Goal: Task Accomplishment & Management: Complete application form

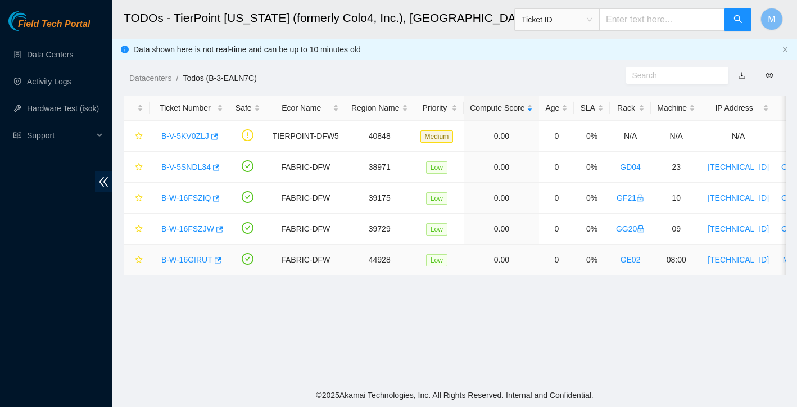
click at [183, 260] on link "B-W-16GIRUT" at bounding box center [186, 259] width 51 height 9
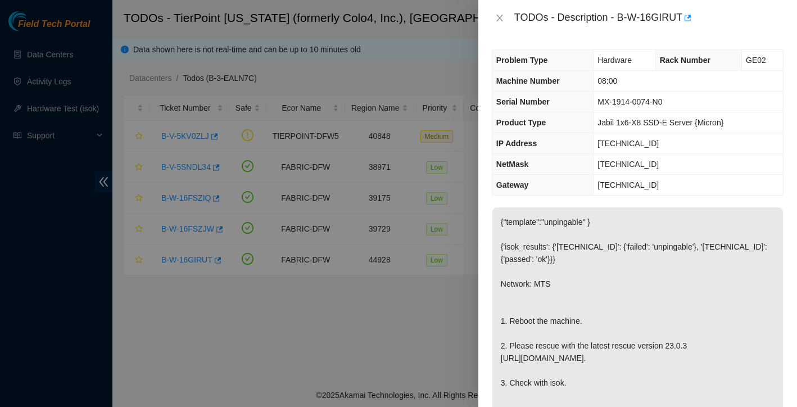
click at [503, 11] on div "TODOs - Description - B-W-16GIRUT" at bounding box center [638, 18] width 292 height 18
click at [500, 17] on icon "close" at bounding box center [499, 18] width 6 height 7
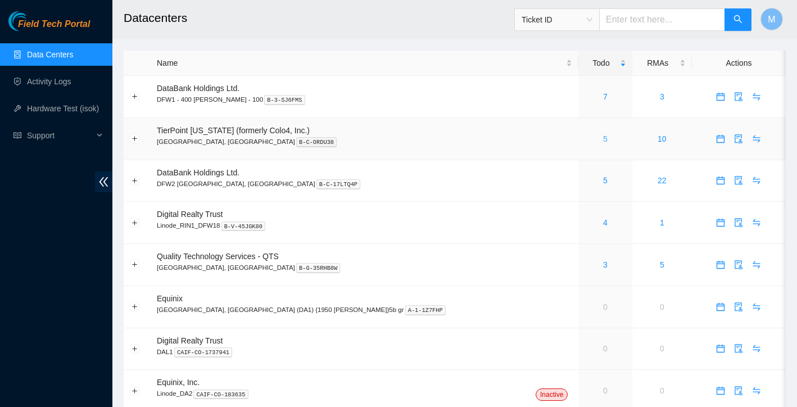
click at [603, 137] on link "5" at bounding box center [605, 138] width 4 height 9
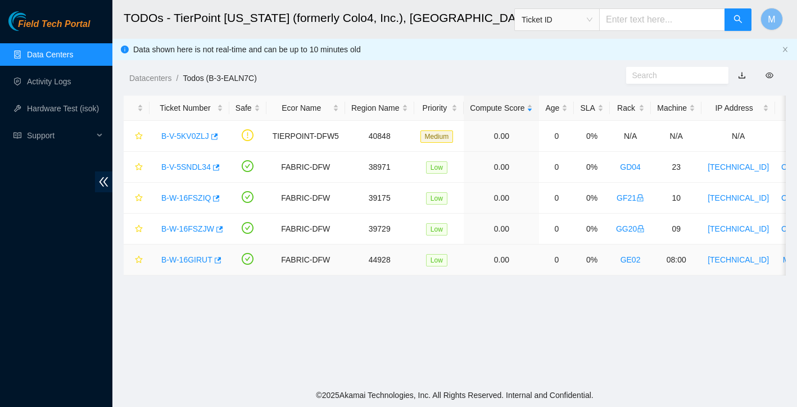
click at [184, 261] on link "B-W-16GIRUT" at bounding box center [186, 259] width 51 height 9
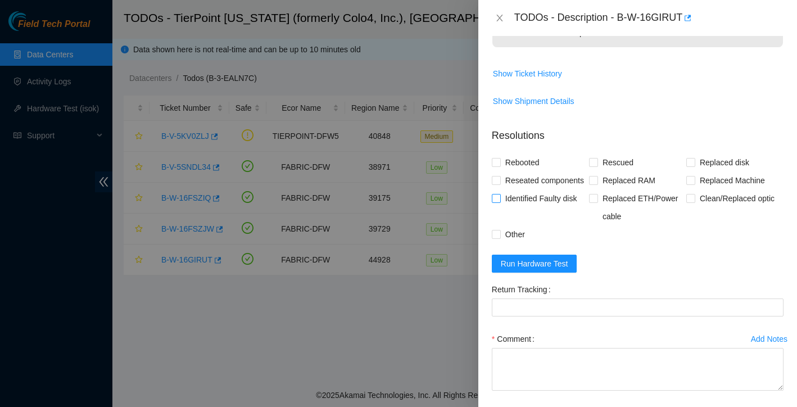
scroll to position [413, 0]
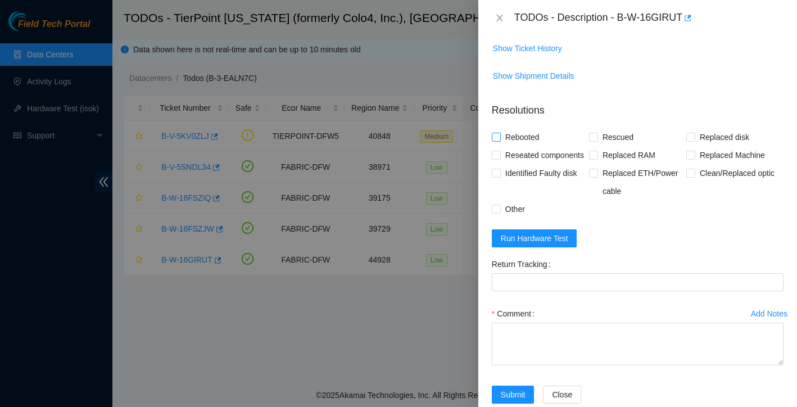
click at [497, 141] on input "Rebooted" at bounding box center [496, 137] width 8 height 8
checkbox input "true"
click at [594, 141] on input "Rescued" at bounding box center [593, 137] width 8 height 8
checkbox input "true"
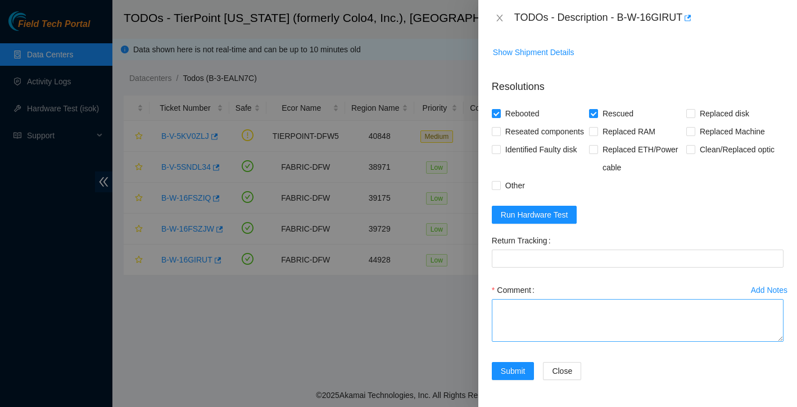
scroll to position [479, 0]
click at [528, 313] on textarea "Comment" at bounding box center [638, 320] width 292 height 43
click at [523, 309] on textarea "node 1 was found dead, no lights no power reseated node no change Power cycled …" at bounding box center [638, 320] width 292 height 43
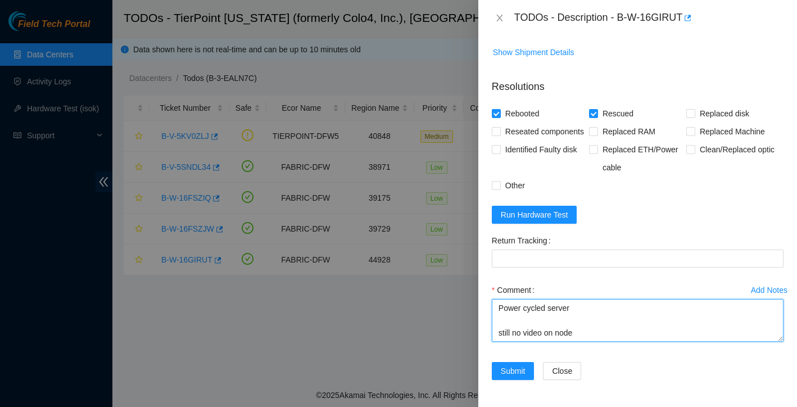
click at [585, 336] on textarea "node 0 was found dead, no lights no power reseated node no change Power cycled …" at bounding box center [638, 320] width 292 height 43
drag, startPoint x: 621, startPoint y: 340, endPoint x: 651, endPoint y: 337, distance: 30.4
click at [651, 337] on textarea "node 0 was found dead, no lights no power reseated node no change Power cycled …" at bounding box center [638, 320] width 292 height 43
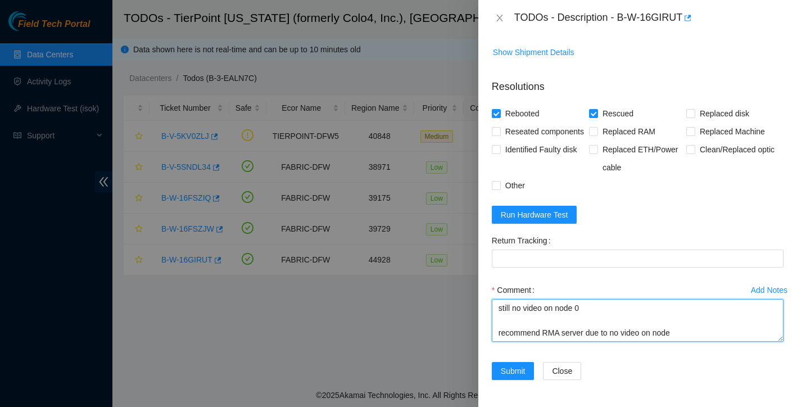
click at [682, 334] on textarea "node 0 was found dead, no lights no power reseated node no change Power cycled …" at bounding box center [638, 320] width 292 height 43
type textarea "node 0 was found dead, no lights no power reseated node no change Power cycled …"
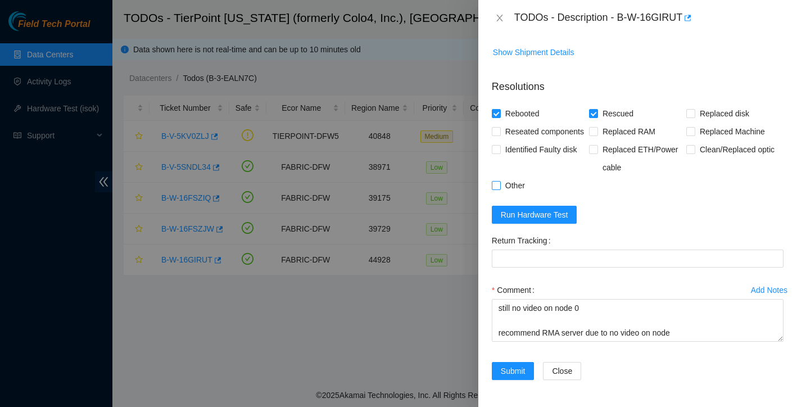
click at [496, 186] on input "Other" at bounding box center [496, 185] width 8 height 8
checkbox input "true"
click at [498, 127] on input "Reseated components" at bounding box center [496, 131] width 8 height 8
checkbox input "true"
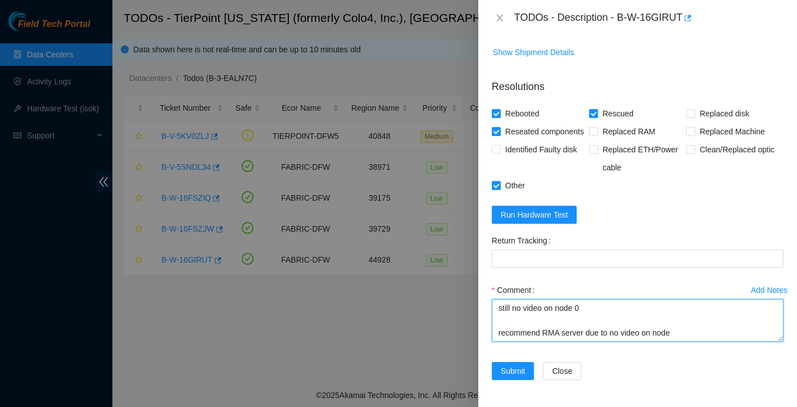
click at [680, 334] on textarea "node 0 was found dead, no lights no power reseated node no change Power cycled …" at bounding box center [638, 320] width 292 height 43
type textarea "node 0 was found dead, no lights no power reseated node no change Power cycled …"
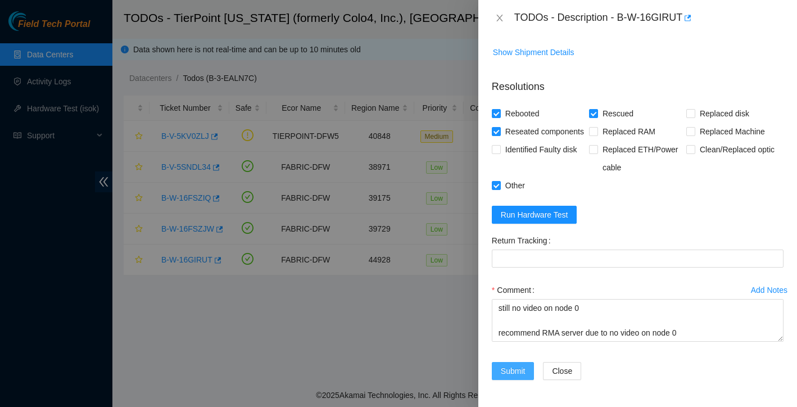
click at [524, 371] on span "Submit" at bounding box center [513, 371] width 25 height 12
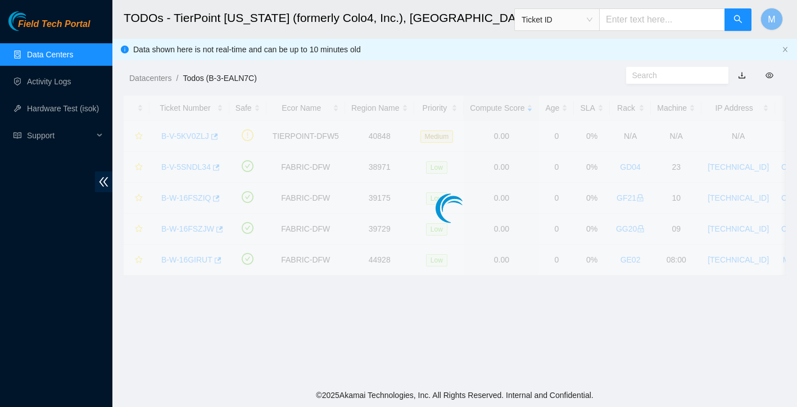
scroll to position [220, 0]
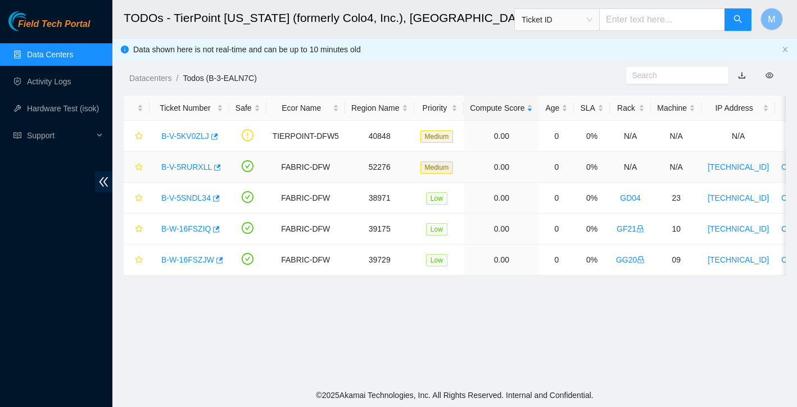
click at [194, 168] on link "B-V-5RURXLL" at bounding box center [186, 166] width 51 height 9
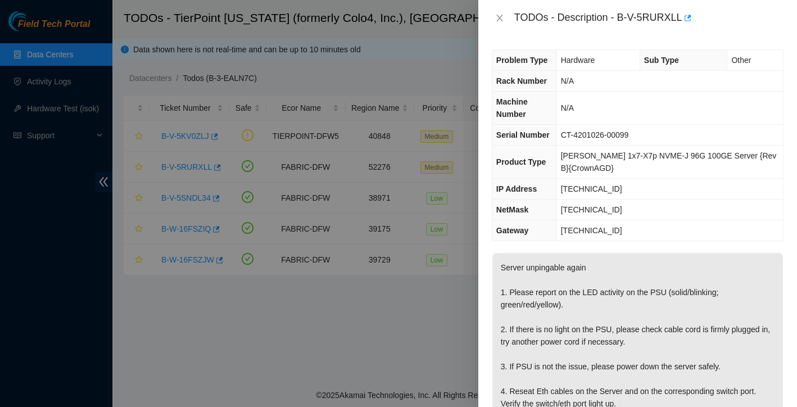
scroll to position [0, 0]
click at [494, 16] on button "Close" at bounding box center [500, 18] width 16 height 11
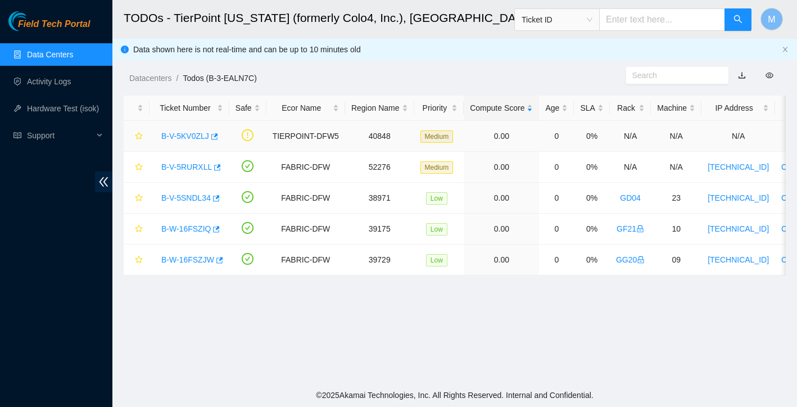
click at [183, 133] on link "B-V-5KV0ZLJ" at bounding box center [185, 136] width 48 height 9
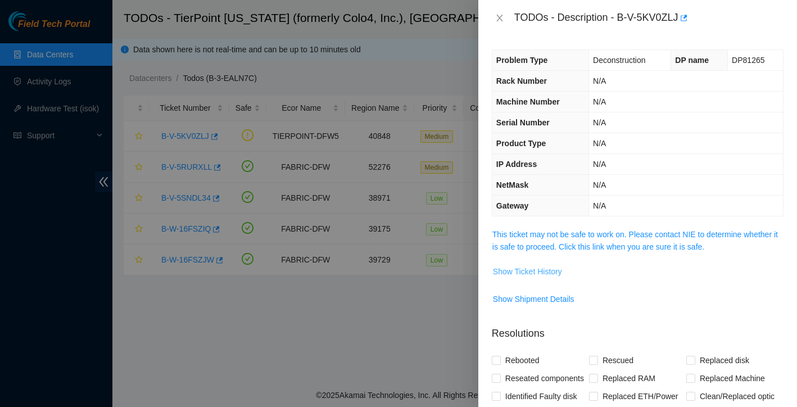
click at [529, 273] on span "Show Ticket History" at bounding box center [527, 271] width 69 height 12
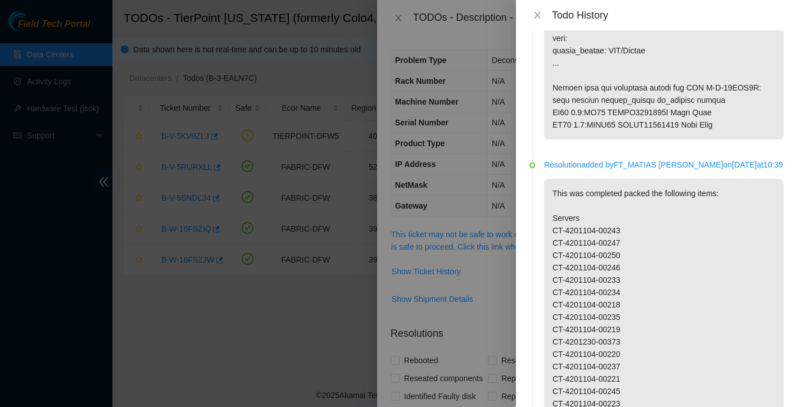
scroll to position [842, 0]
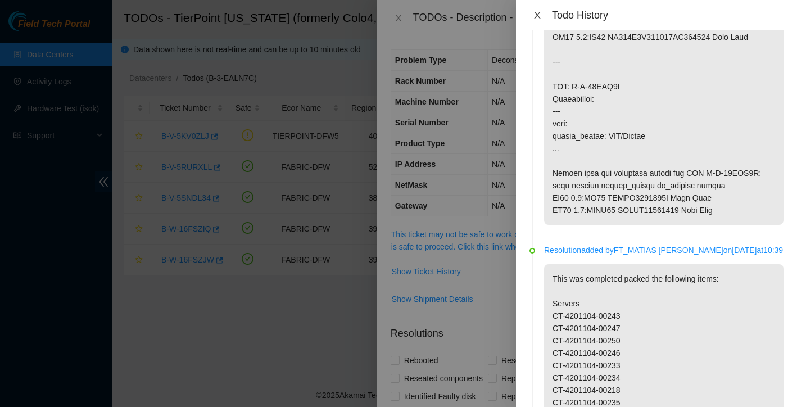
click at [538, 15] on icon "close" at bounding box center [537, 15] width 6 height 7
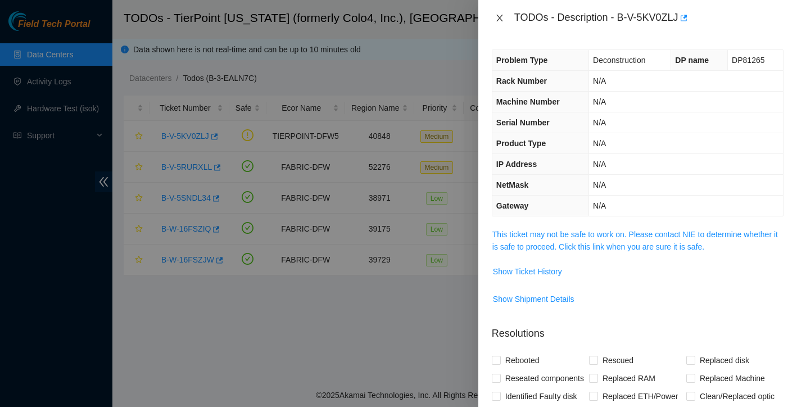
click at [496, 17] on icon "close" at bounding box center [499, 17] width 9 height 9
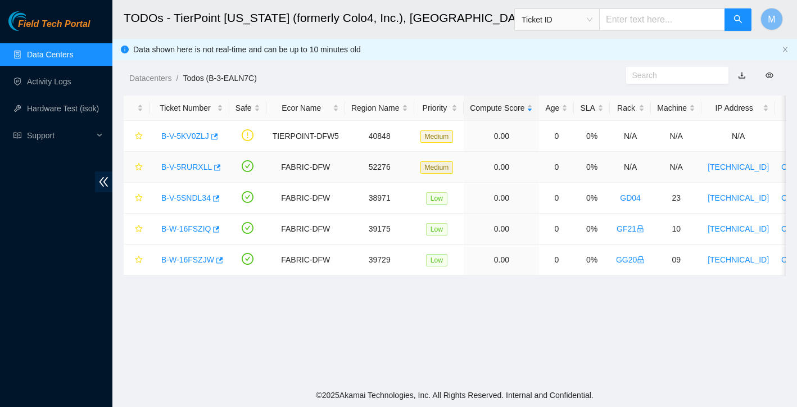
click at [193, 165] on link "B-V-5RURXLL" at bounding box center [186, 166] width 51 height 9
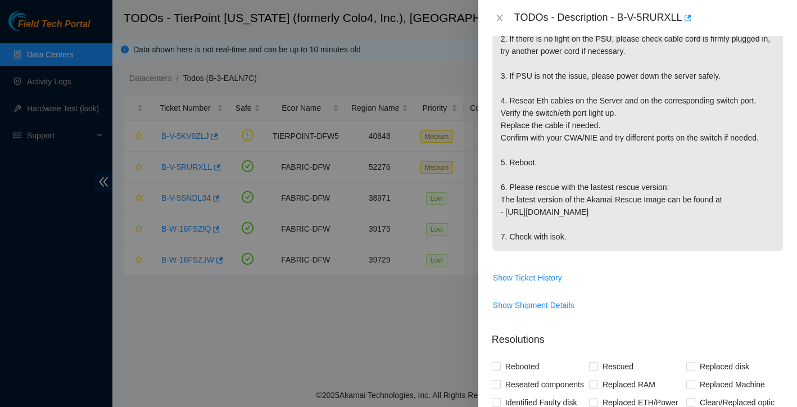
scroll to position [294, 0]
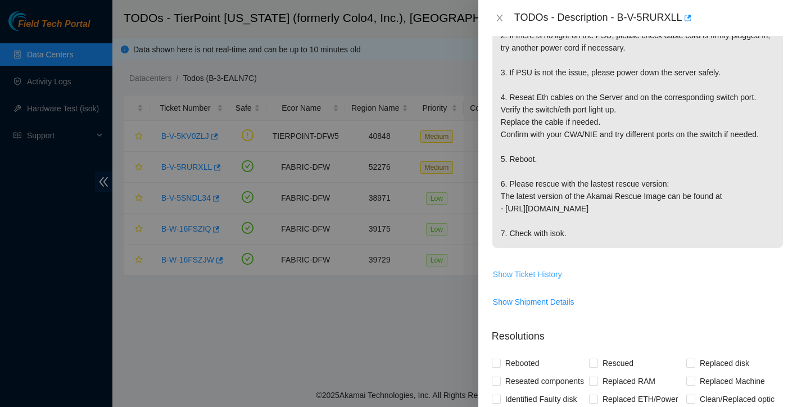
click at [527, 279] on span "Show Ticket History" at bounding box center [527, 274] width 69 height 12
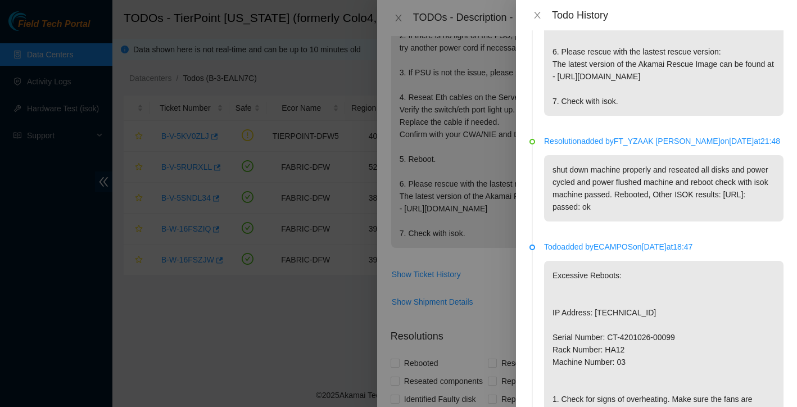
scroll to position [264, 0]
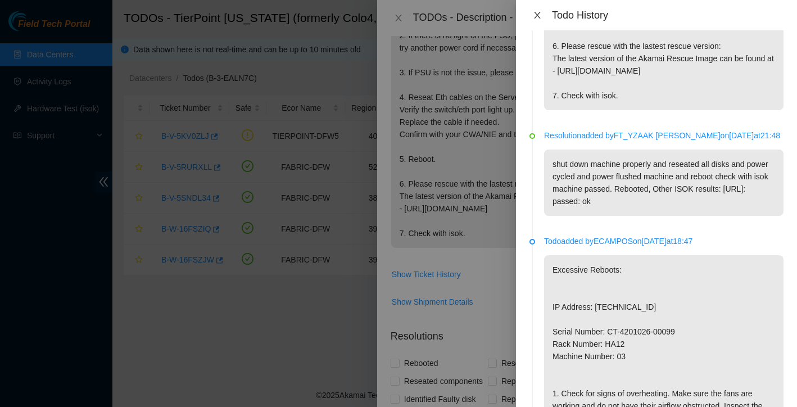
click at [538, 15] on icon "close" at bounding box center [537, 15] width 6 height 7
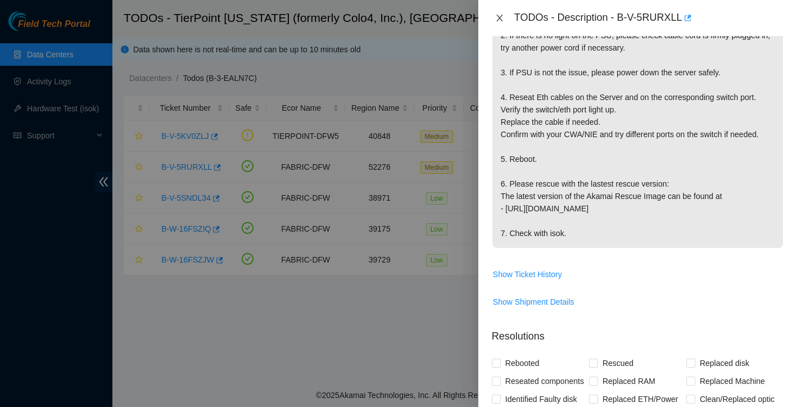
click at [504, 17] on icon "close" at bounding box center [499, 17] width 9 height 9
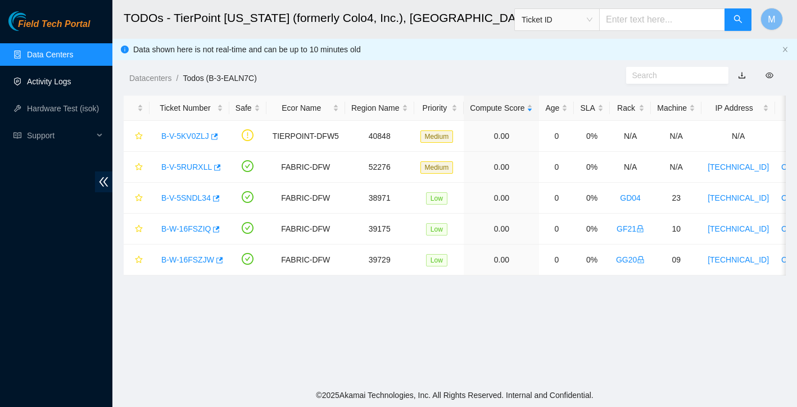
click at [56, 83] on link "Activity Logs" at bounding box center [49, 81] width 44 height 9
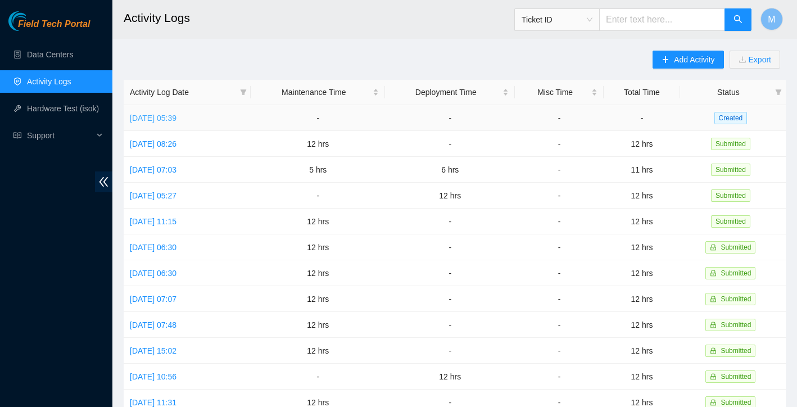
click at [177, 118] on link "[DATE] 05:39" at bounding box center [153, 118] width 47 height 9
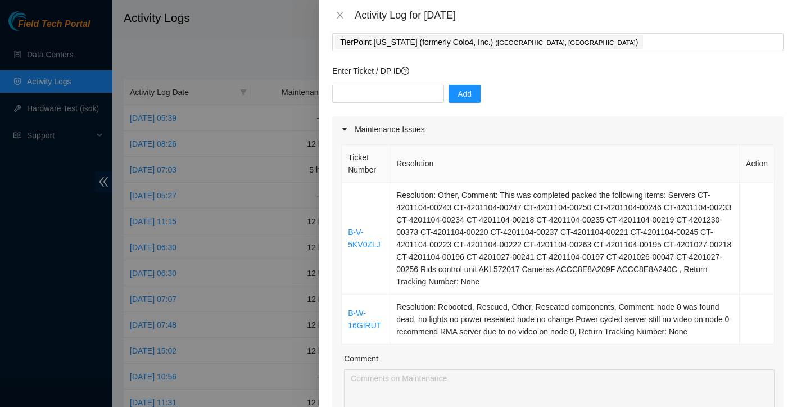
scroll to position [94, 0]
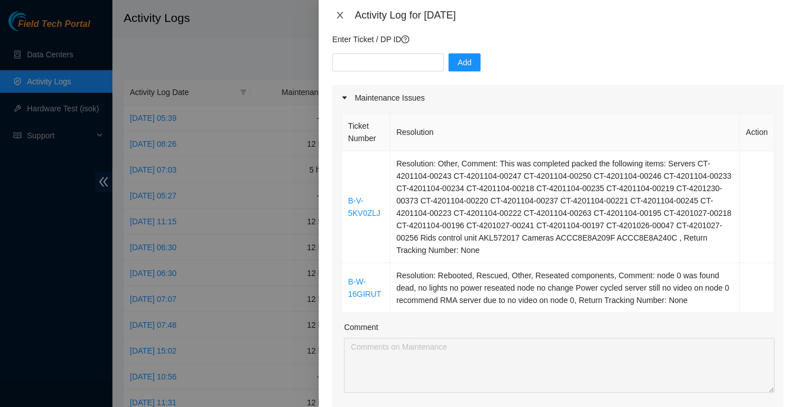
click at [340, 16] on icon "close" at bounding box center [340, 15] width 6 height 7
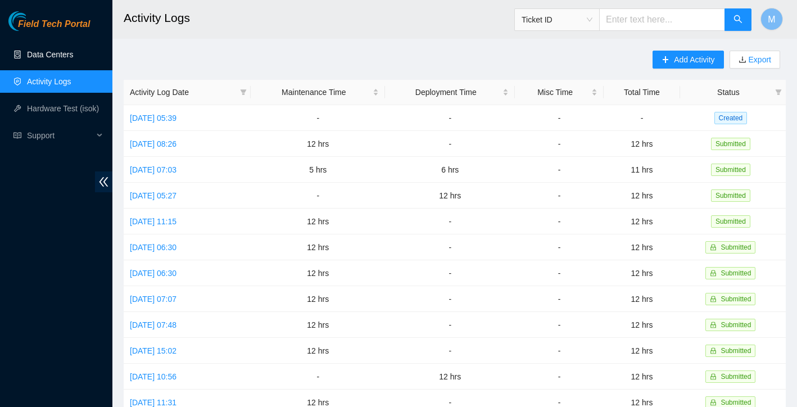
click at [66, 58] on link "Data Centers" at bounding box center [50, 54] width 46 height 9
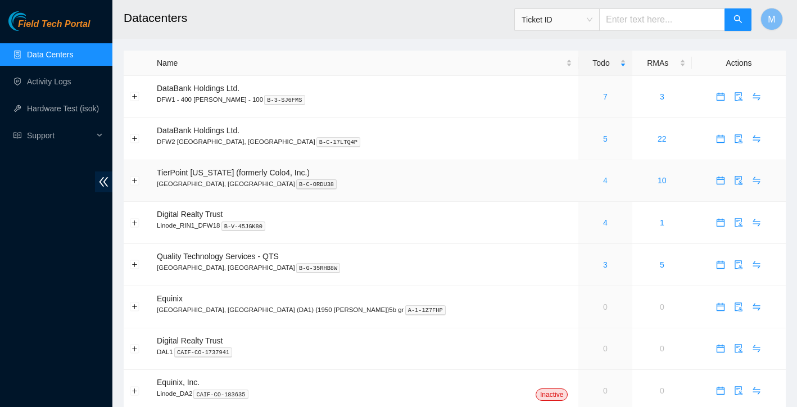
click at [603, 183] on link "4" at bounding box center [605, 180] width 4 height 9
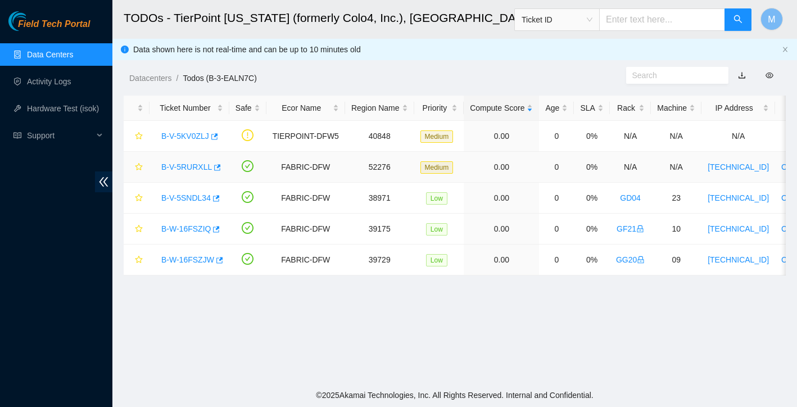
click at [182, 164] on link "B-V-5RURXLL" at bounding box center [186, 166] width 51 height 9
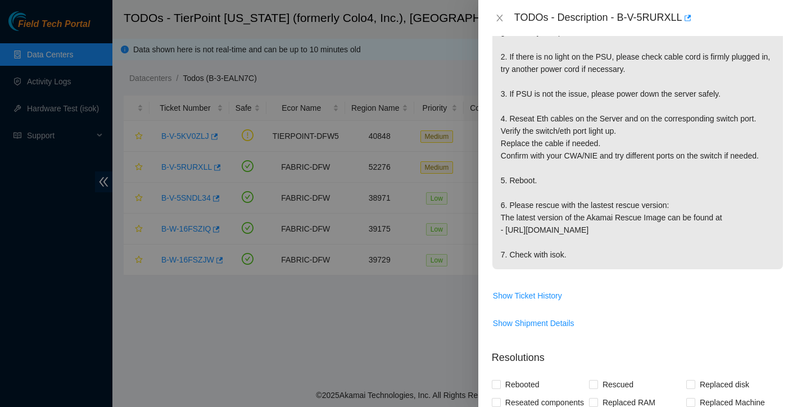
scroll to position [292, 0]
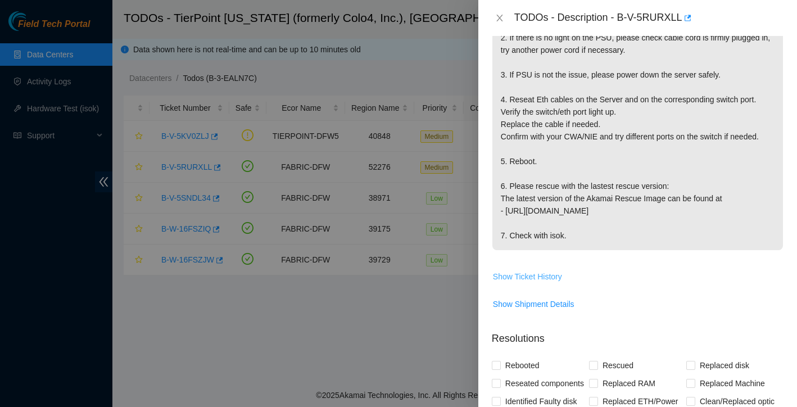
click at [547, 279] on span "Show Ticket History" at bounding box center [527, 276] width 69 height 12
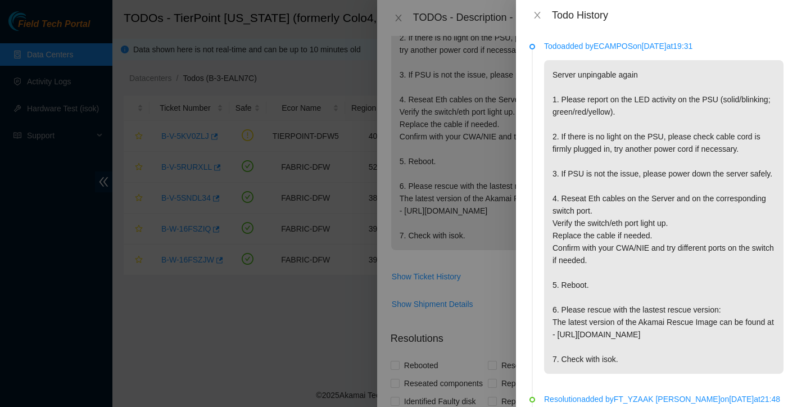
scroll to position [0, 0]
click at [555, 101] on p "Server unpingable again 1. Please report on the LED activity on the PSU (solid/…" at bounding box center [663, 217] width 239 height 314
copy p "1."
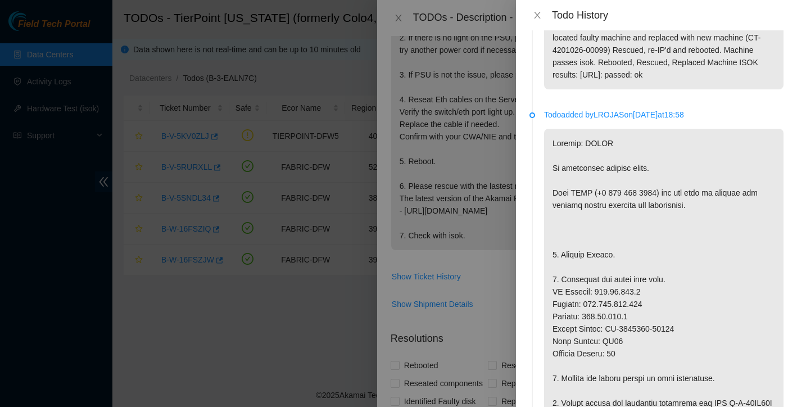
scroll to position [996, 0]
click at [537, 16] on icon "close" at bounding box center [537, 15] width 9 height 9
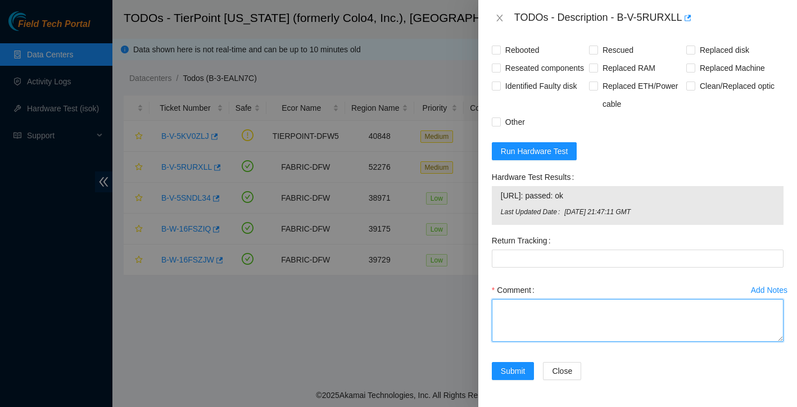
scroll to position [625, 0]
click at [535, 316] on textarea "Comment" at bounding box center [638, 320] width 292 height 43
paste textarea "1."
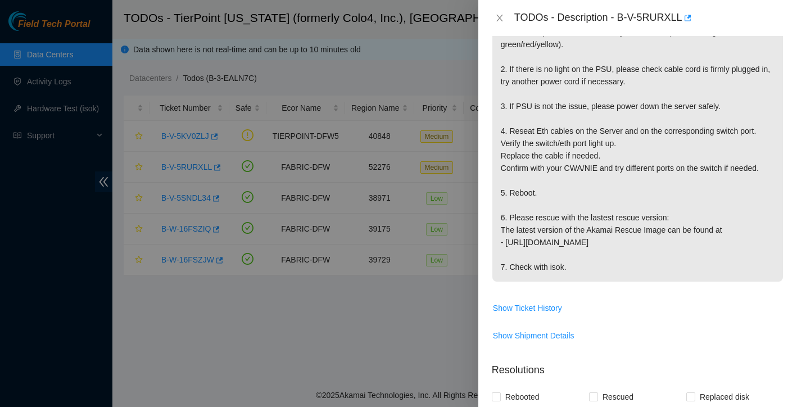
scroll to position [261, 0]
click at [541, 306] on span "Show Ticket History" at bounding box center [527, 307] width 69 height 12
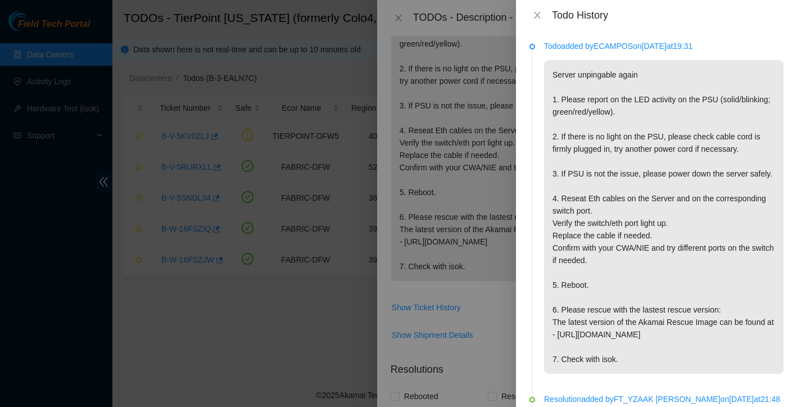
scroll to position [31, 0]
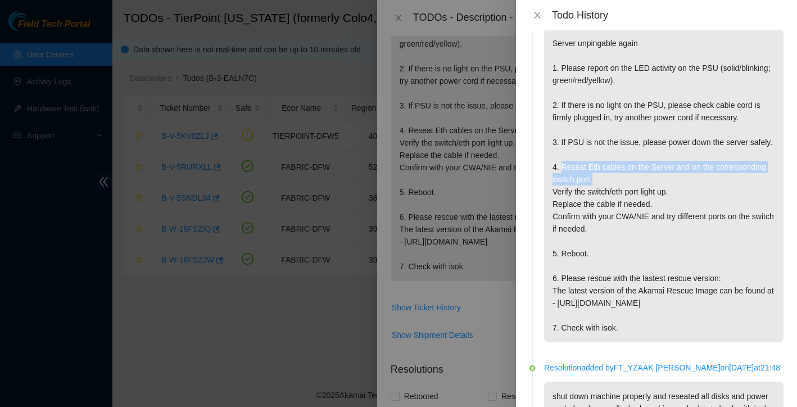
drag, startPoint x: 561, startPoint y: 180, endPoint x: 600, endPoint y: 189, distance: 39.8
click at [600, 189] on p "Server unpingable again 1. Please report on the LED activity on the PSU (solid/…" at bounding box center [663, 186] width 239 height 314
copy p "Reseat Eth cables on the Server and on the corresponding switch port."
click at [551, 168] on p "Server unpingable again 1. Please report on the LED activity on the PSU (solid/…" at bounding box center [663, 186] width 239 height 314
drag, startPoint x: 552, startPoint y: 177, endPoint x: 601, endPoint y: 193, distance: 52.3
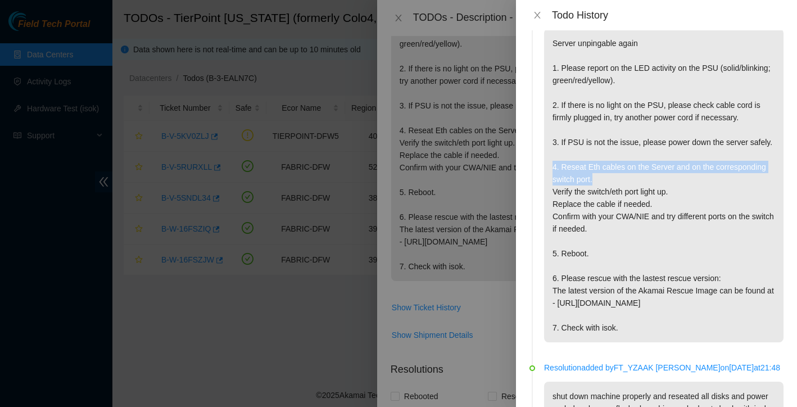
click at [601, 193] on p "Server unpingable again 1. Please report on the LED activity on the PSU (solid/…" at bounding box center [663, 186] width 239 height 314
copy p "4. Reseat Eth cables on the Server and on the corresponding switch port."
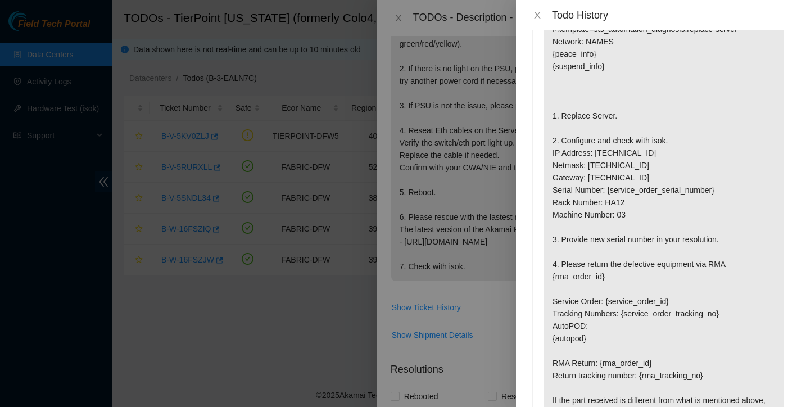
scroll to position [2227, 0]
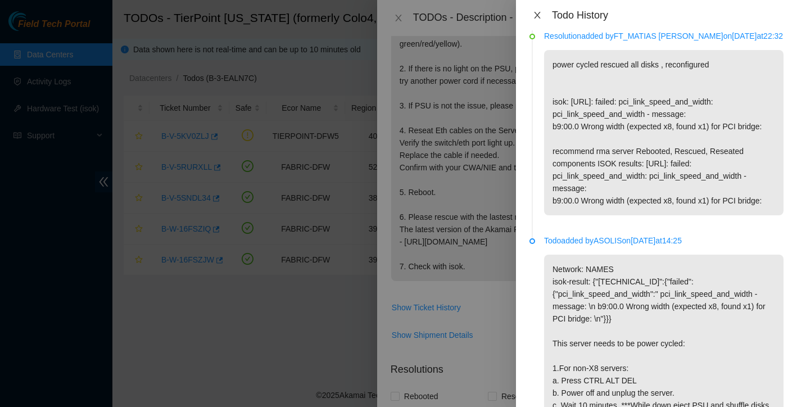
click at [537, 14] on icon "close" at bounding box center [537, 15] width 9 height 9
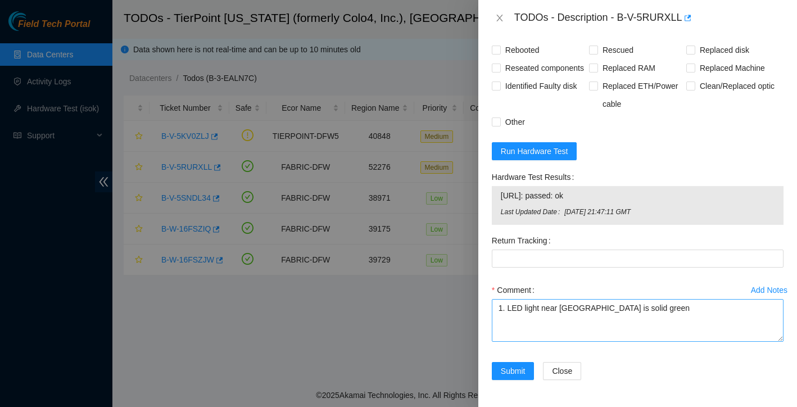
scroll to position [625, 0]
click at [646, 309] on textarea "1. LED light near [GEOGRAPHIC_DATA] is solid green" at bounding box center [638, 320] width 292 height 43
paste textarea "4. Reseat Eth cables on the Server and on the corresponding switch port."
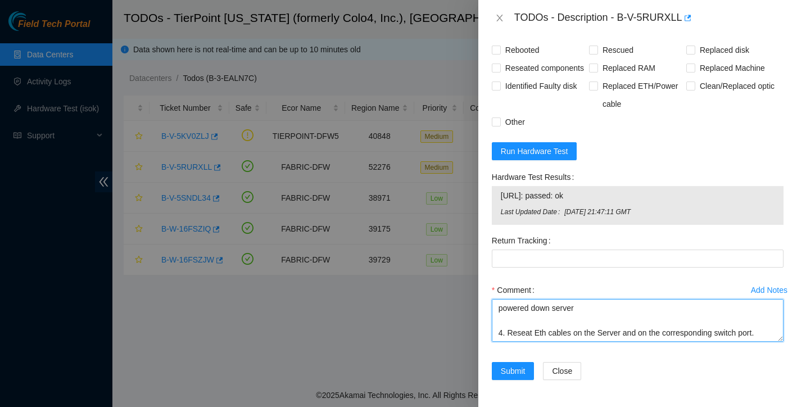
click at [509, 324] on textarea "1. LED light near [GEOGRAPHIC_DATA] is solid green powered down server 4. Resea…" at bounding box center [638, 320] width 292 height 43
click at [523, 323] on textarea "1. LED light near [GEOGRAPHIC_DATA] is solid green powered down server Reseat E…" at bounding box center [638, 320] width 292 height 43
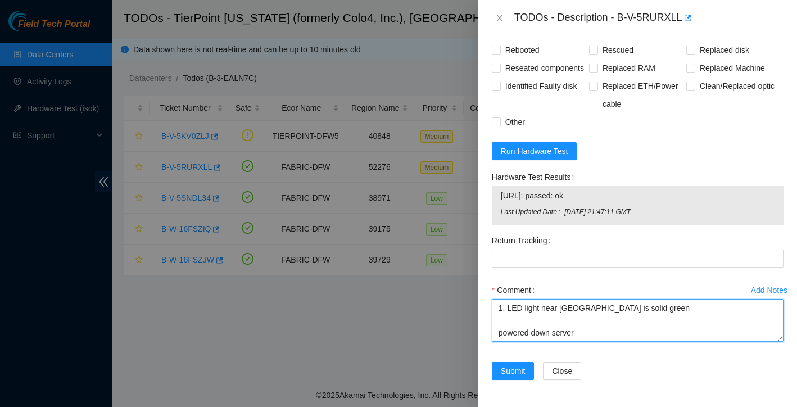
scroll to position [0, 0]
click at [508, 309] on textarea "1. LED light near [GEOGRAPHIC_DATA] is solid green powered down server Reseated…" at bounding box center [638, 320] width 292 height 43
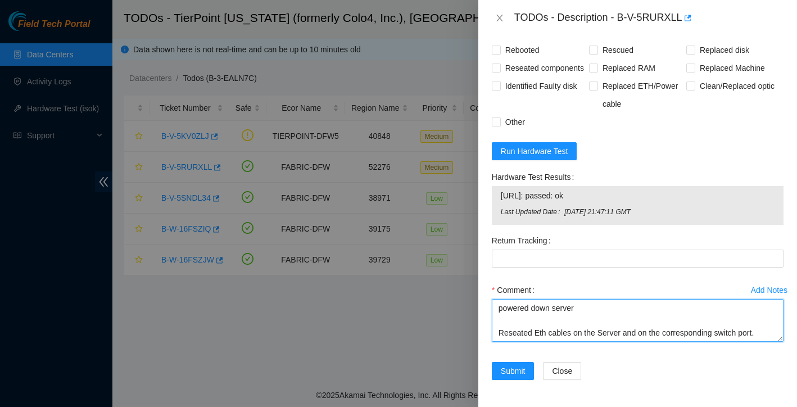
scroll to position [45, 0]
click at [767, 314] on textarea "LED light near PSU is solid green powered down server Reseated Eth cables on th…" at bounding box center [638, 320] width 292 height 43
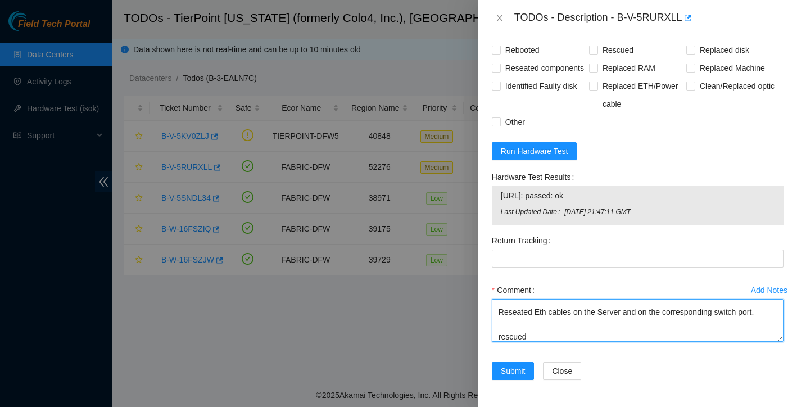
scroll to position [73, 0]
type textarea "LED light near PSU is solid green powered down server Reseated Eth cables on th…"
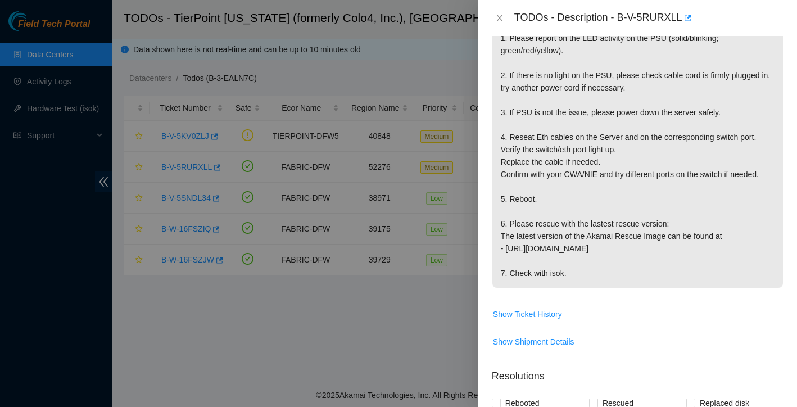
scroll to position [214, 0]
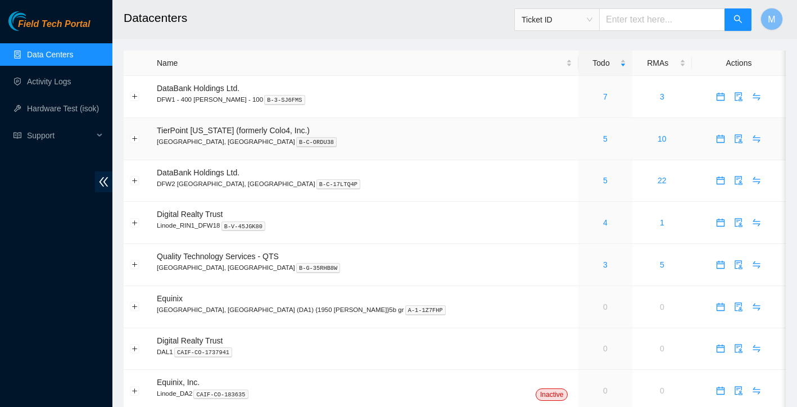
click at [585, 138] on div "5" at bounding box center [605, 139] width 41 height 12
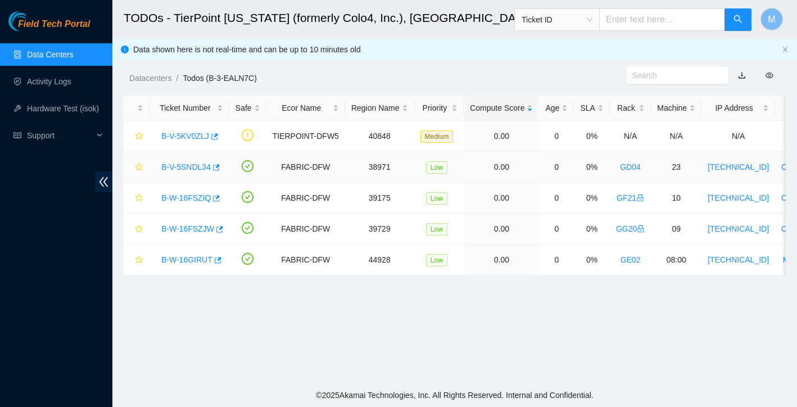
click at [191, 162] on link "B-V-5SNDL34" at bounding box center [185, 166] width 49 height 9
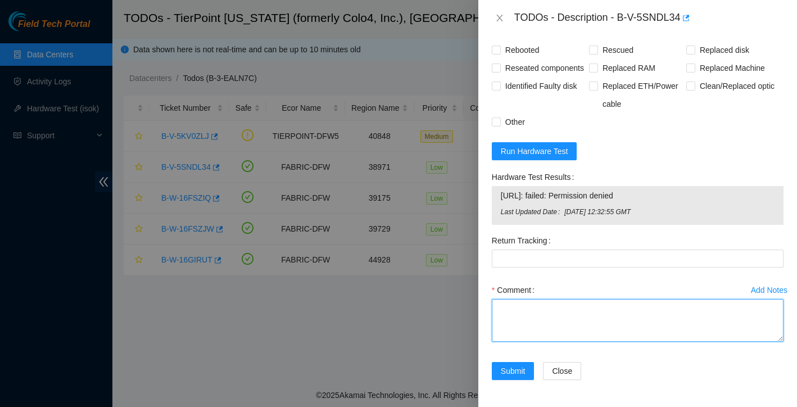
scroll to position [958, 0]
click at [539, 317] on textarea "Comment" at bounding box center [638, 320] width 292 height 43
paste textarea "Ticket: New SN: Bad SN:"
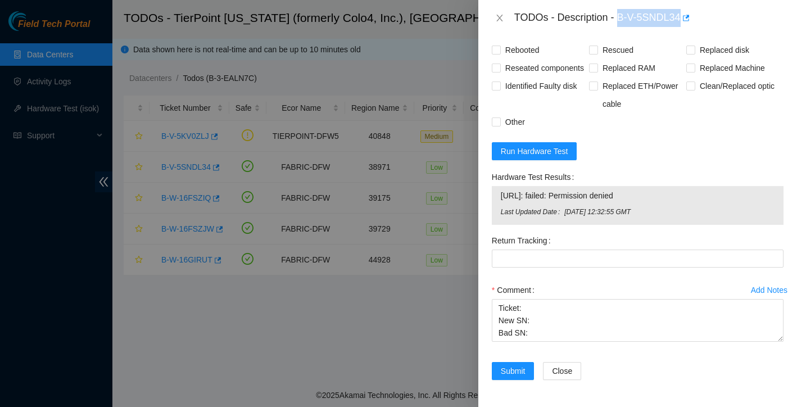
drag, startPoint x: 619, startPoint y: 16, endPoint x: 684, endPoint y: 16, distance: 64.6
click at [684, 16] on div "TODOs - Description - B-V-5SNDL34" at bounding box center [648, 18] width 269 height 18
copy div "B-V-5SNDL34"
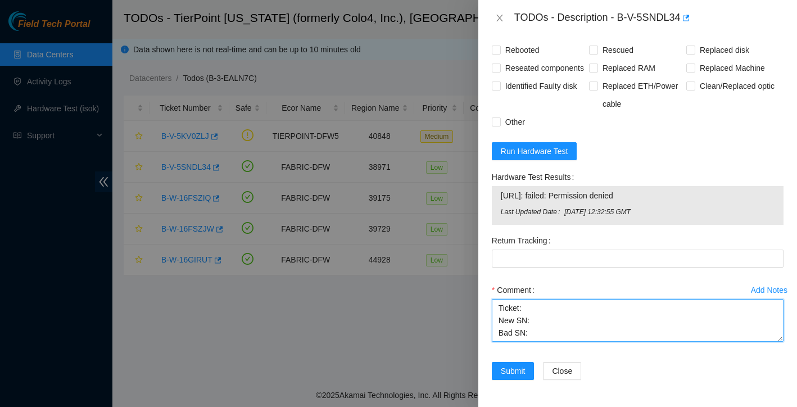
click at [535, 307] on textarea "Ticket: New SN: Bad SN:" at bounding box center [638, 320] width 292 height 43
paste textarea "B-V-5SNDL34"
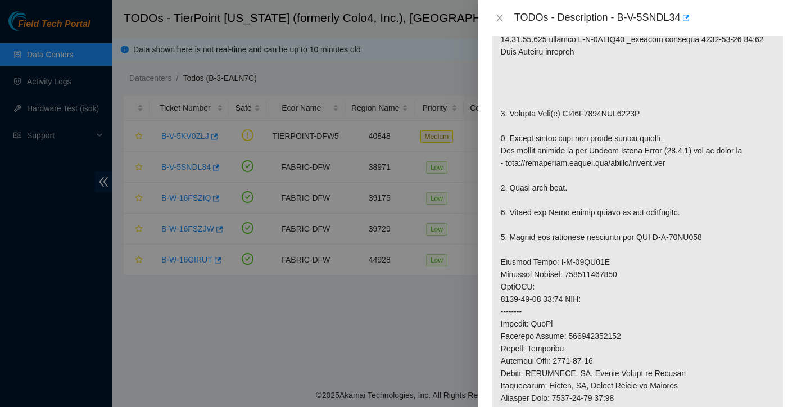
scroll to position [287, 0]
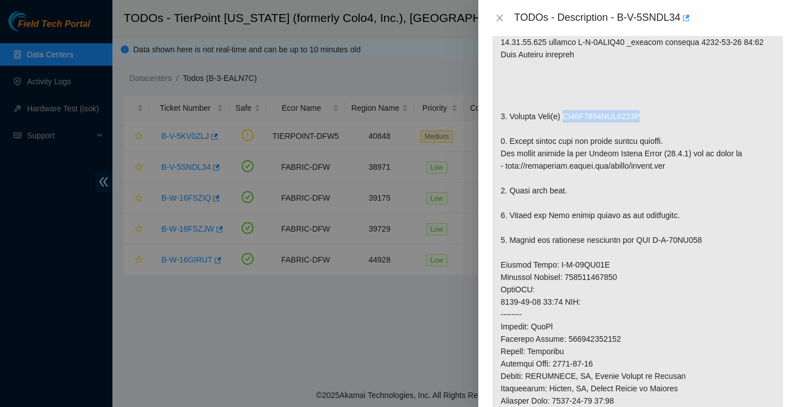
drag, startPoint x: 571, startPoint y: 128, endPoint x: 662, endPoint y: 124, distance: 91.7
click at [662, 124] on p at bounding box center [637, 271] width 291 height 610
copy p "ES04N8656ICA0511L"
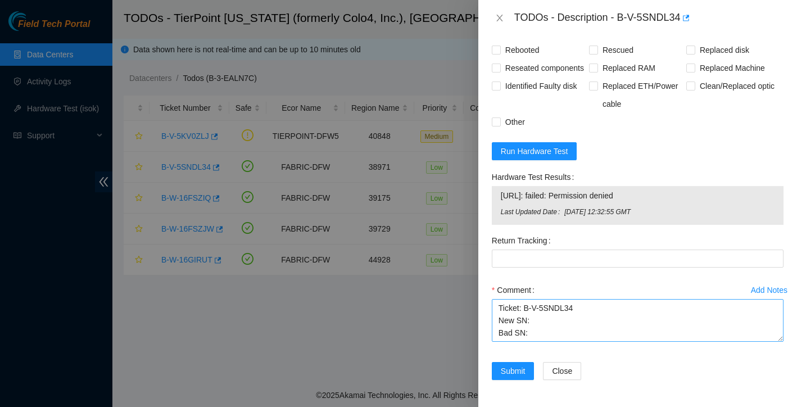
scroll to position [958, 0]
click at [539, 337] on textarea "Ticket: B-V-5SNDL34 New SN: Bad SN:" at bounding box center [638, 320] width 292 height 43
paste textarea "ES04N8656ICA0511L"
click at [555, 313] on textarea "Ticket: B-V-5SNDL34 New SN: Bad SN: ES04N8656ICA0511L" at bounding box center [638, 320] width 292 height 43
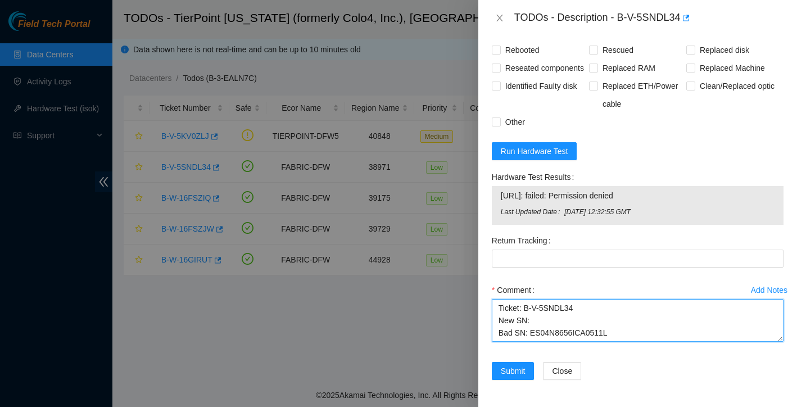
paste textarea "EJOCN9087I130CR30"
click at [632, 337] on textarea "Ticket: B-V-5SNDL34 New SN: EJOCN9087I130CR30 Bad SN: ES04N8656ICA0511L" at bounding box center [638, 320] width 292 height 43
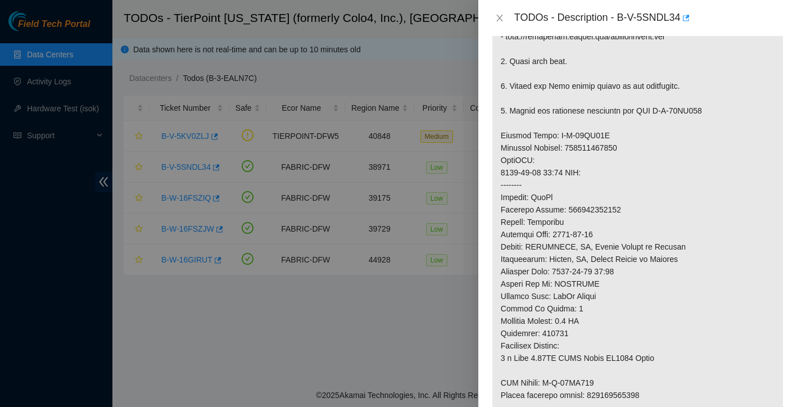
scroll to position [410, 0]
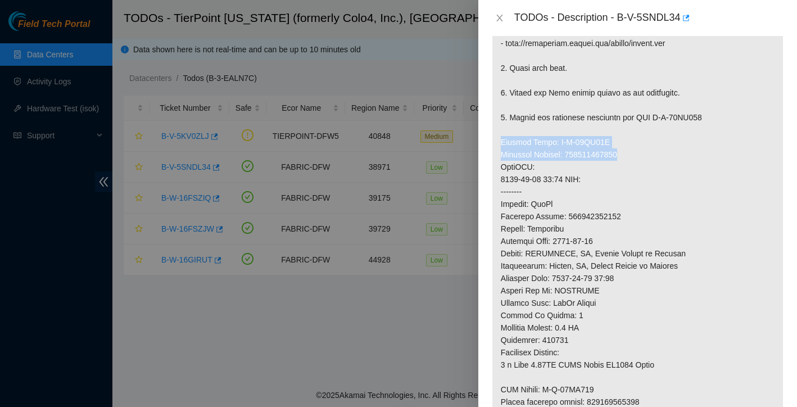
drag, startPoint x: 501, startPoint y: 156, endPoint x: 634, endPoint y: 166, distance: 132.5
click at [633, 166] on p at bounding box center [637, 148] width 291 height 610
copy p "Service Order: B-W-13WJ15W Tracking Numbers: 473665216726"
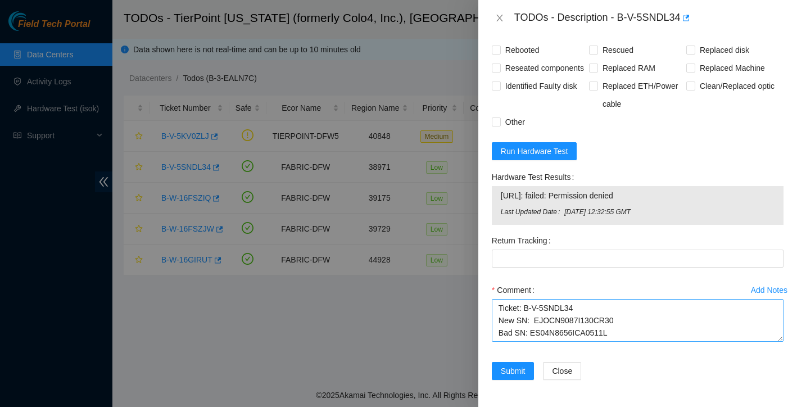
scroll to position [958, 0]
click at [628, 321] on textarea "Ticket: B-V-5SNDL34 New SN: EJOCN9087I130CR30 Bad SN: ES04N8656ICA0511L" at bounding box center [638, 320] width 292 height 43
paste textarea "Service Order: B-W-13WJ15W Tracking Numbers: 473665216726"
click at [501, 323] on textarea "Ticket: B-V-5SNDL34 New SN: EJOCN9087I130CR30 Bad SN: ES04N8656ICA0511L Service…" at bounding box center [638, 320] width 292 height 43
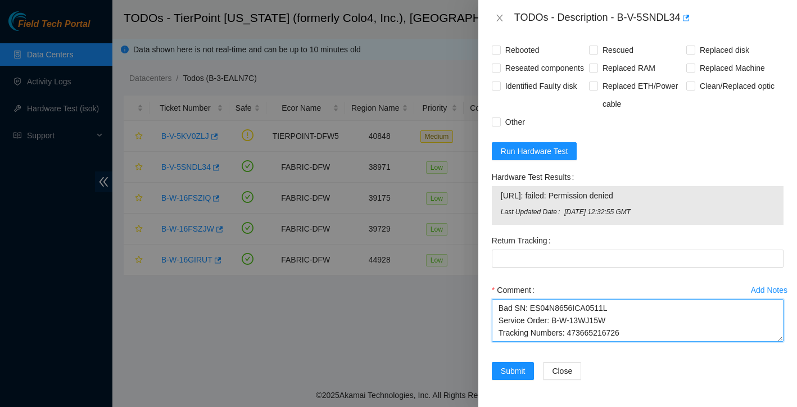
click at [645, 324] on textarea "Ticket: B-V-5SNDL34 New SN: EJOCN9087I130CR30 Bad SN: ES04N8656ICA0511L Service…" at bounding box center [638, 320] width 292 height 43
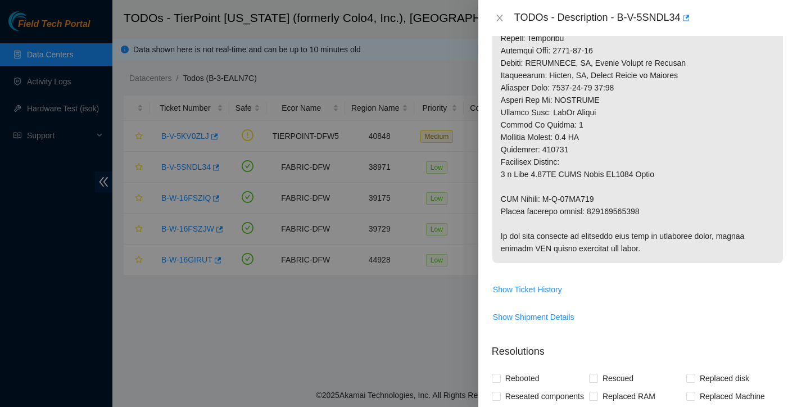
scroll to position [548, 0]
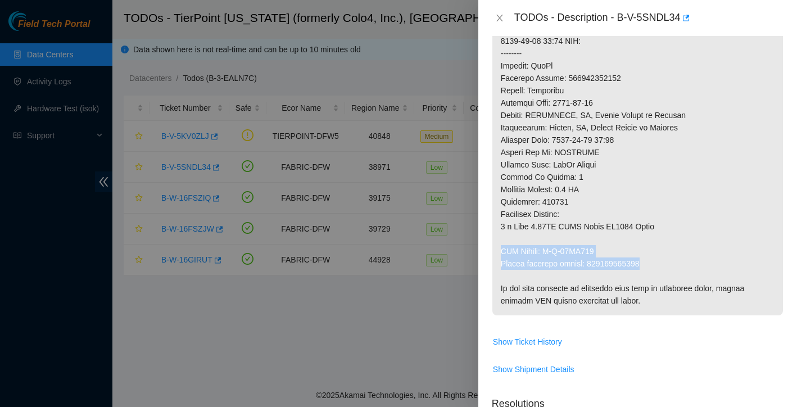
drag, startPoint x: 502, startPoint y: 264, endPoint x: 650, endPoint y: 273, distance: 148.7
click at [650, 273] on p at bounding box center [637, 10] width 291 height 610
copy p "RMA Return: B-W-13WJ165 Return tracking number: 473665216737"
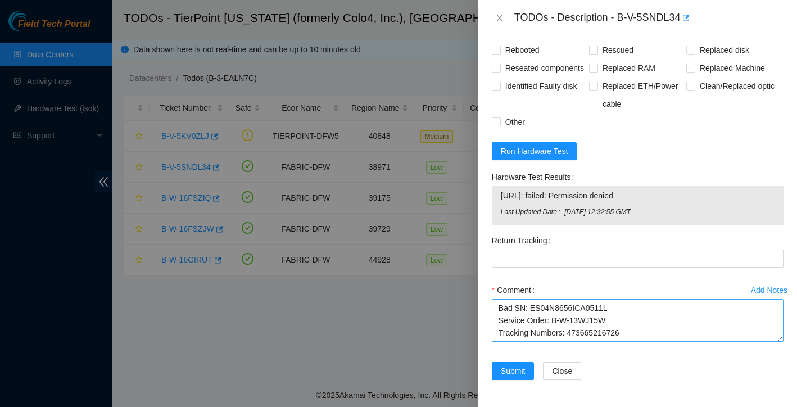
scroll to position [958, 0]
click at [508, 335] on textarea "Ticket: B-V-5SNDL34 New SN: EJOCN9087I130CR30 Bad SN: ES04N8656ICA0511L Service…" at bounding box center [638, 320] width 292 height 43
paste textarea "RMA Return: B-W-13WJ165 Return tracking number: 473665216737"
click at [503, 322] on textarea "Ticket: B-V-5SNDL34 New SN: EJOCN9087I130CR30 Bad SN: ES04N8656ICA0511L Service…" at bounding box center [638, 320] width 292 height 43
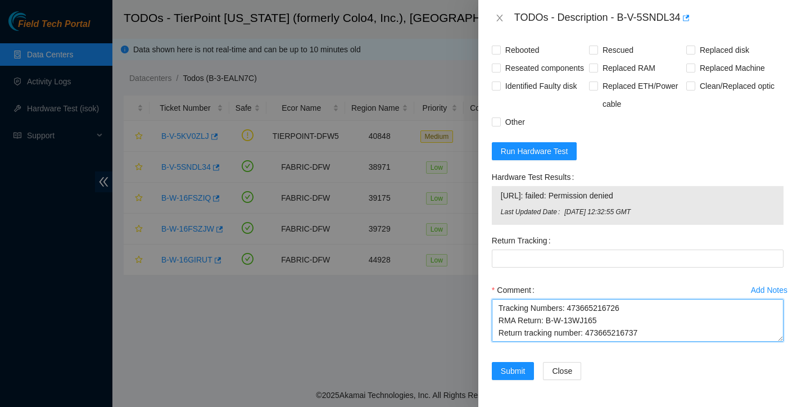
drag, startPoint x: 590, startPoint y: 320, endPoint x: 654, endPoint y: 320, distance: 63.5
click at [654, 320] on textarea "Ticket: B-V-5SNDL34 New SN: EJOCN9087I130CR30 Bad SN: ES04N8656ICA0511L Service…" at bounding box center [638, 320] width 292 height 43
type textarea "Ticket: B-V-5SNDL34 New SN: EJOCN9087I130CR30 Bad SN: ES04N8656ICA0511L Service…"
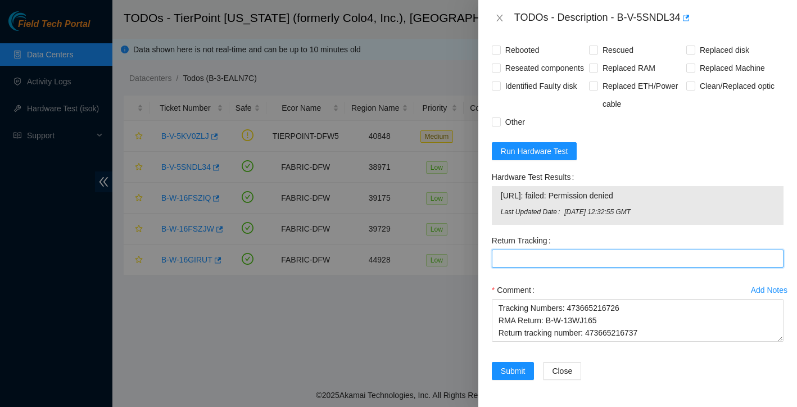
click at [562, 261] on Tracking "Return Tracking" at bounding box center [638, 259] width 292 height 18
paste Tracking "473665216737"
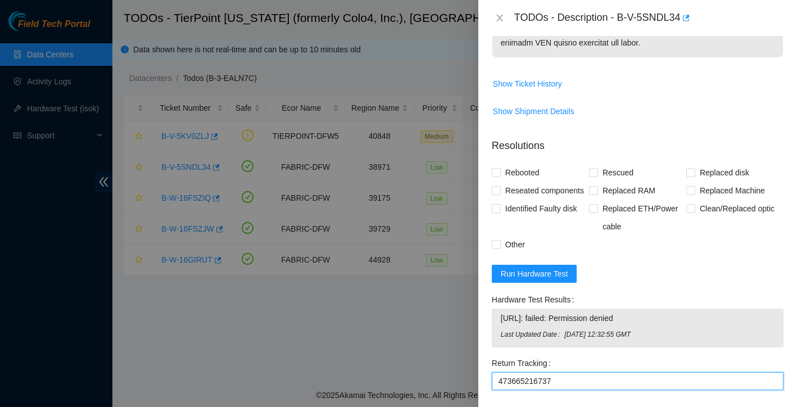
scroll to position [771, 0]
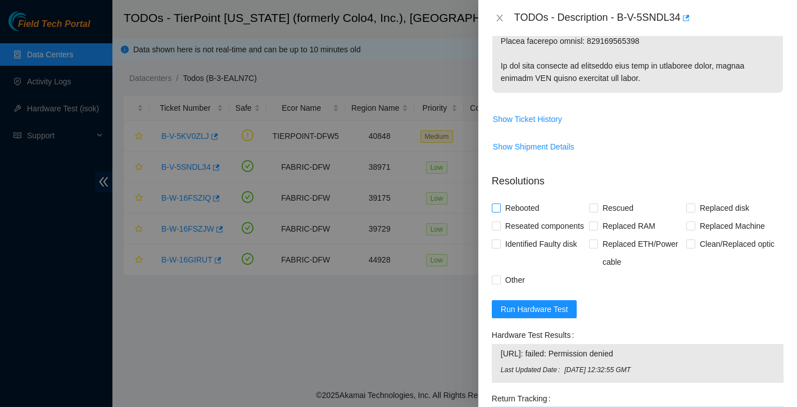
type Tracking "473665216737"
click at [499, 211] on input "Rebooted" at bounding box center [496, 207] width 8 height 8
checkbox input "true"
click at [595, 211] on input "Rescued" at bounding box center [593, 207] width 8 height 8
checkbox input "true"
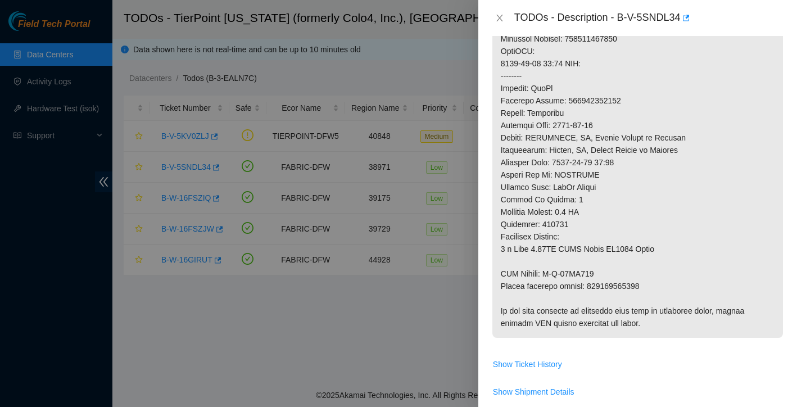
scroll to position [720, 0]
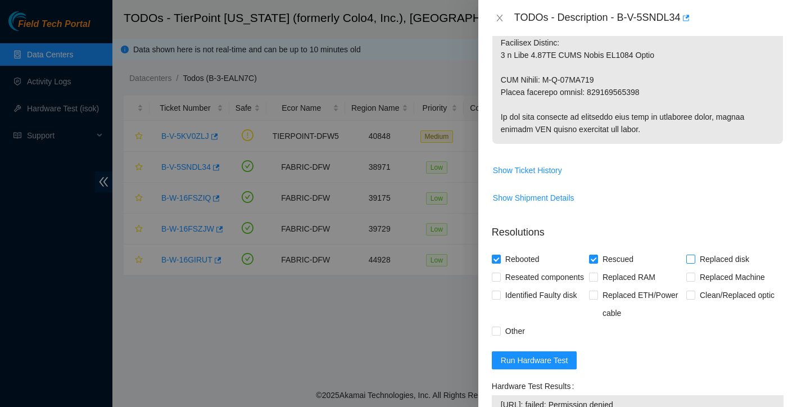
click at [692, 263] on input "Replaced disk" at bounding box center [690, 259] width 8 height 8
checkbox input "true"
click at [496, 281] on input "Reseated components" at bounding box center [496, 277] width 8 height 8
checkbox input "true"
click at [497, 334] on input "Other" at bounding box center [496, 331] width 8 height 8
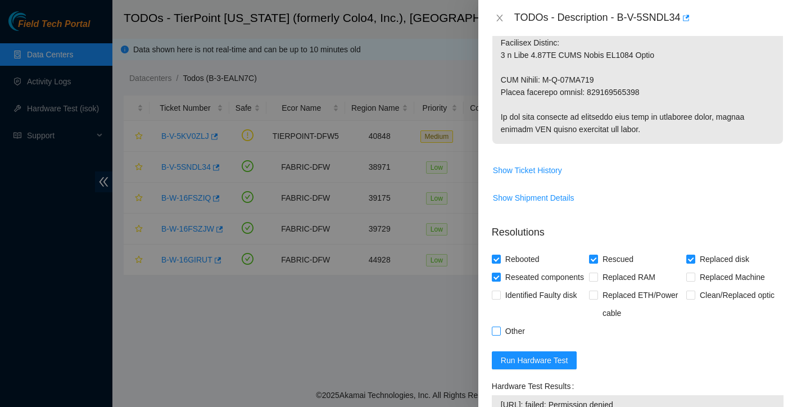
checkbox input "true"
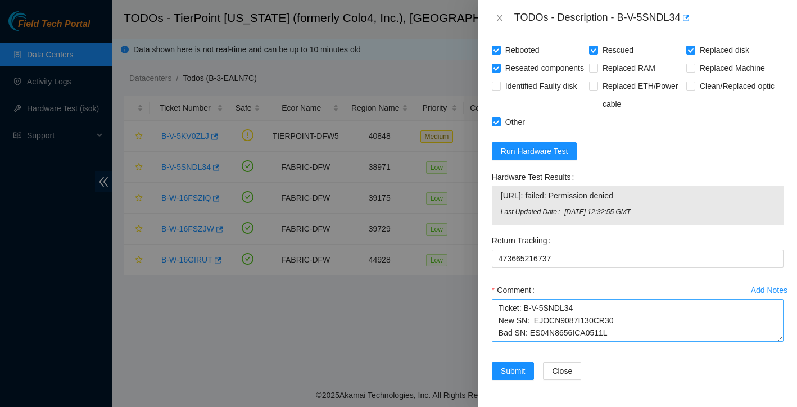
scroll to position [0, 0]
drag, startPoint x: 500, startPoint y: 306, endPoint x: 564, endPoint y: 350, distance: 78.1
click at [564, 350] on div "Add Notes Comment Ticket: B-V-5SNDL34 New SN: EJOCN9087I130CR30 Bad SN: ES04N86…" at bounding box center [637, 321] width 301 height 81
click at [569, 281] on div "Comment" at bounding box center [638, 290] width 292 height 18
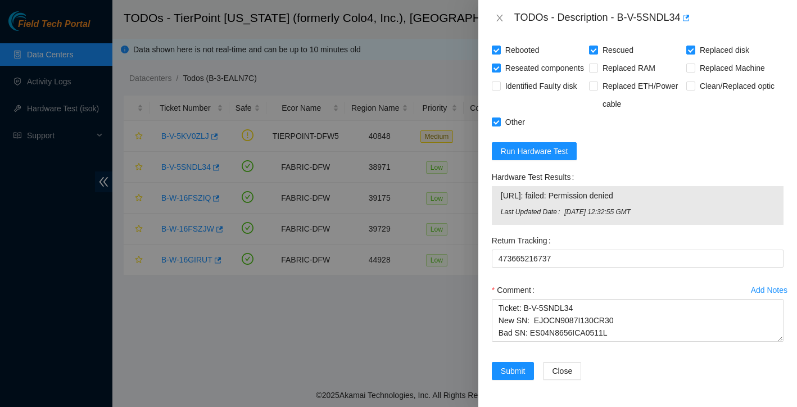
scroll to position [958, 0]
click at [569, 154] on button "Run Hardware Test" at bounding box center [534, 151] width 85 height 18
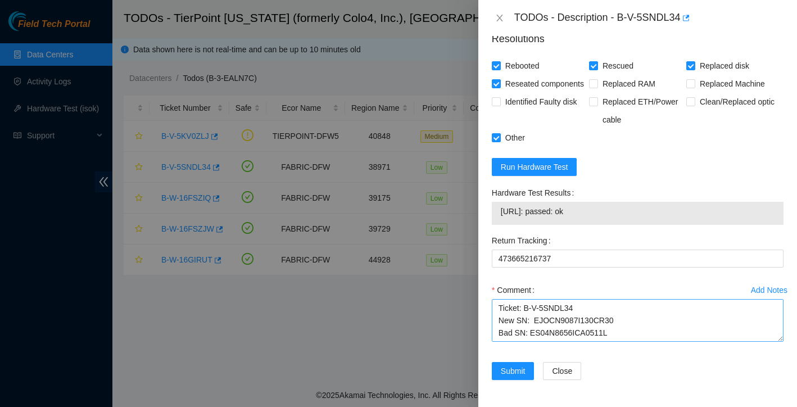
scroll to position [943, 0]
click at [497, 307] on textarea "Ticket: B-V-5SNDL34 New SN: EJOCN9087I130CR30 Bad SN: ES04N8656ICA0511L Service…" at bounding box center [638, 320] width 292 height 43
click at [513, 297] on label "Comment" at bounding box center [515, 290] width 47 height 18
click at [513, 299] on textarea "Ticket: B-V-5SNDL34 New SN: EJOCN9087I130CR30 Bad SN: ES04N8656ICA0511L Service…" at bounding box center [638, 320] width 292 height 43
click at [508, 306] on textarea "Ticket: B-V-5SNDL34 New SN: EJOCN9087I130CR30 Bad SN: ES04N8656ICA0511L Service…" at bounding box center [638, 320] width 292 height 43
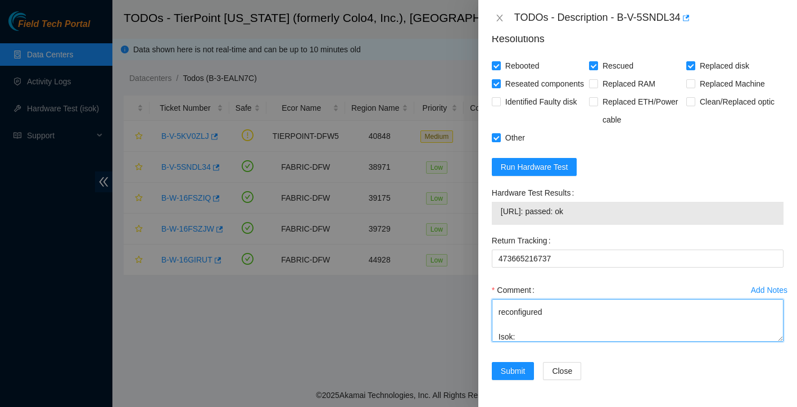
scroll to position [73, 0]
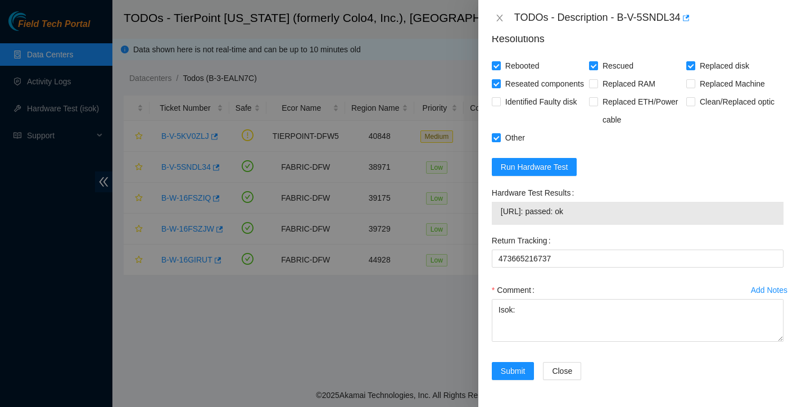
drag, startPoint x: 500, startPoint y: 211, endPoint x: 608, endPoint y: 206, distance: 108.0
click at [608, 206] on span "23.47.57.122: passed: ok" at bounding box center [638, 211] width 274 height 12
copy span "23.47.57.122: passed: ok"
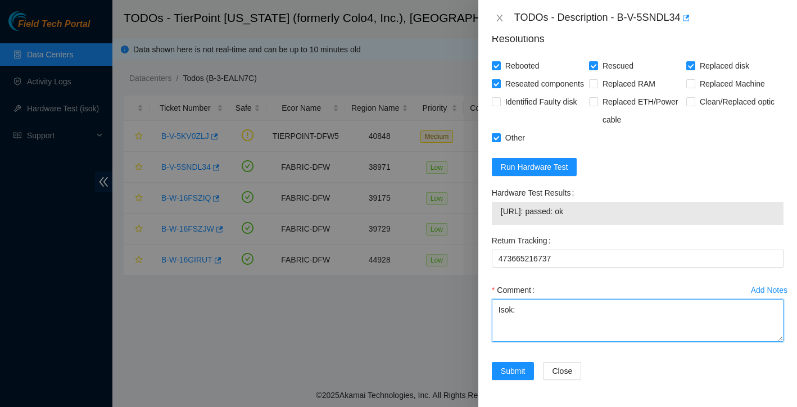
click at [505, 328] on textarea "Replaced disk rescued reconfigured Isok: Ticket: B-V-5SNDL34 New SN: EJOCN9087I…" at bounding box center [638, 320] width 292 height 43
paste textarea "23.47.57.122: passed: ok"
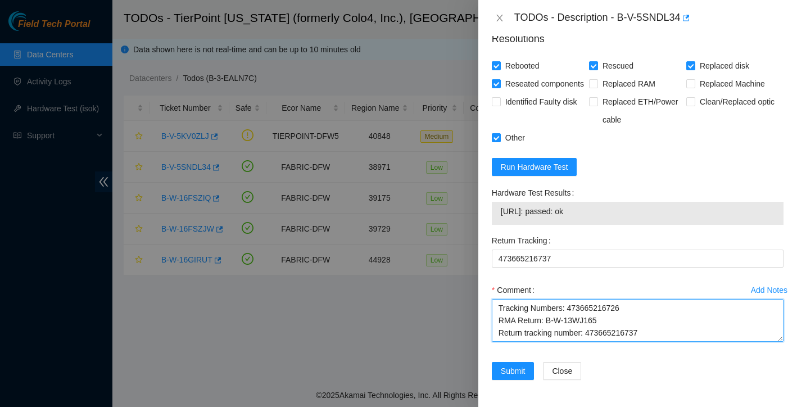
scroll to position [193, 0]
type textarea "Replaced disk rescued reconfigured Isok: 23.47.57.122: passed: ok Ticket: B-V-5…"
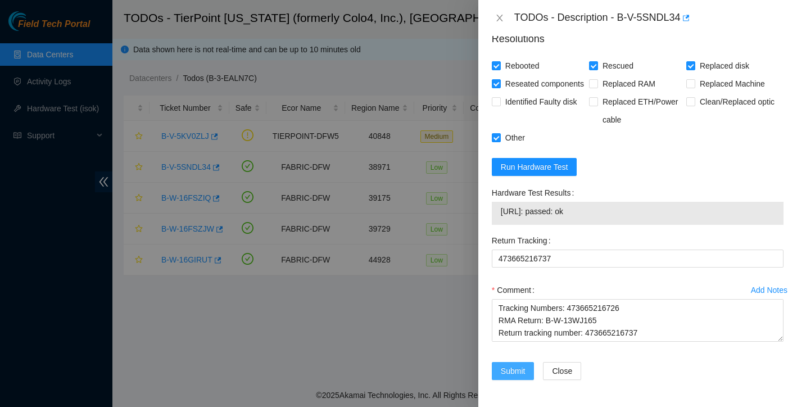
click at [519, 374] on span "Submit" at bounding box center [513, 371] width 25 height 12
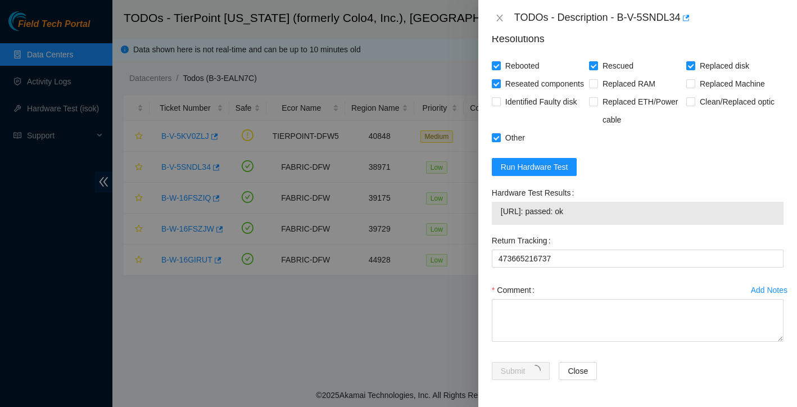
scroll to position [220, 0]
